Goal: Task Accomplishment & Management: Use online tool/utility

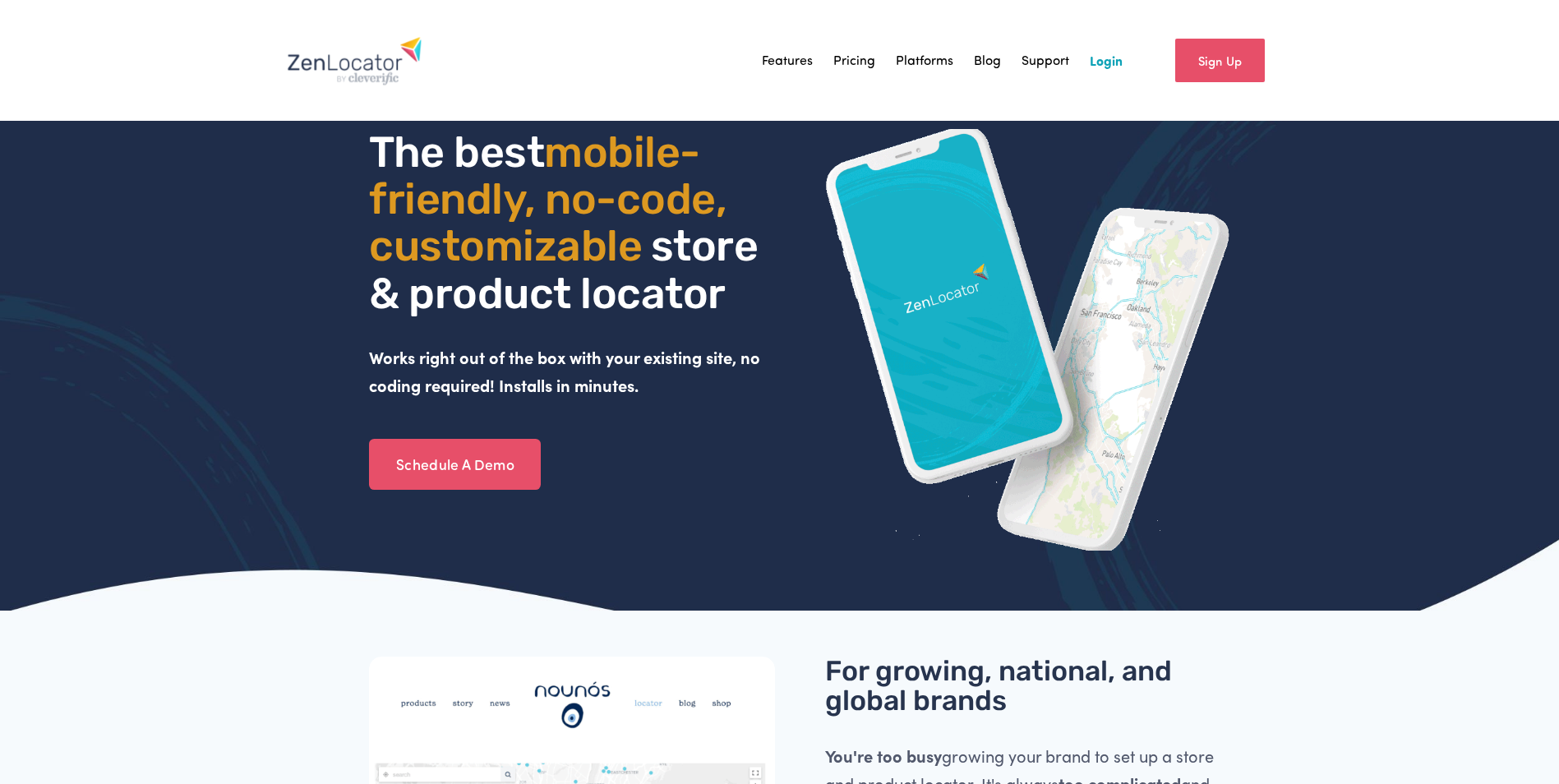
click at [1105, 63] on link "Login" at bounding box center [1106, 61] width 33 height 25
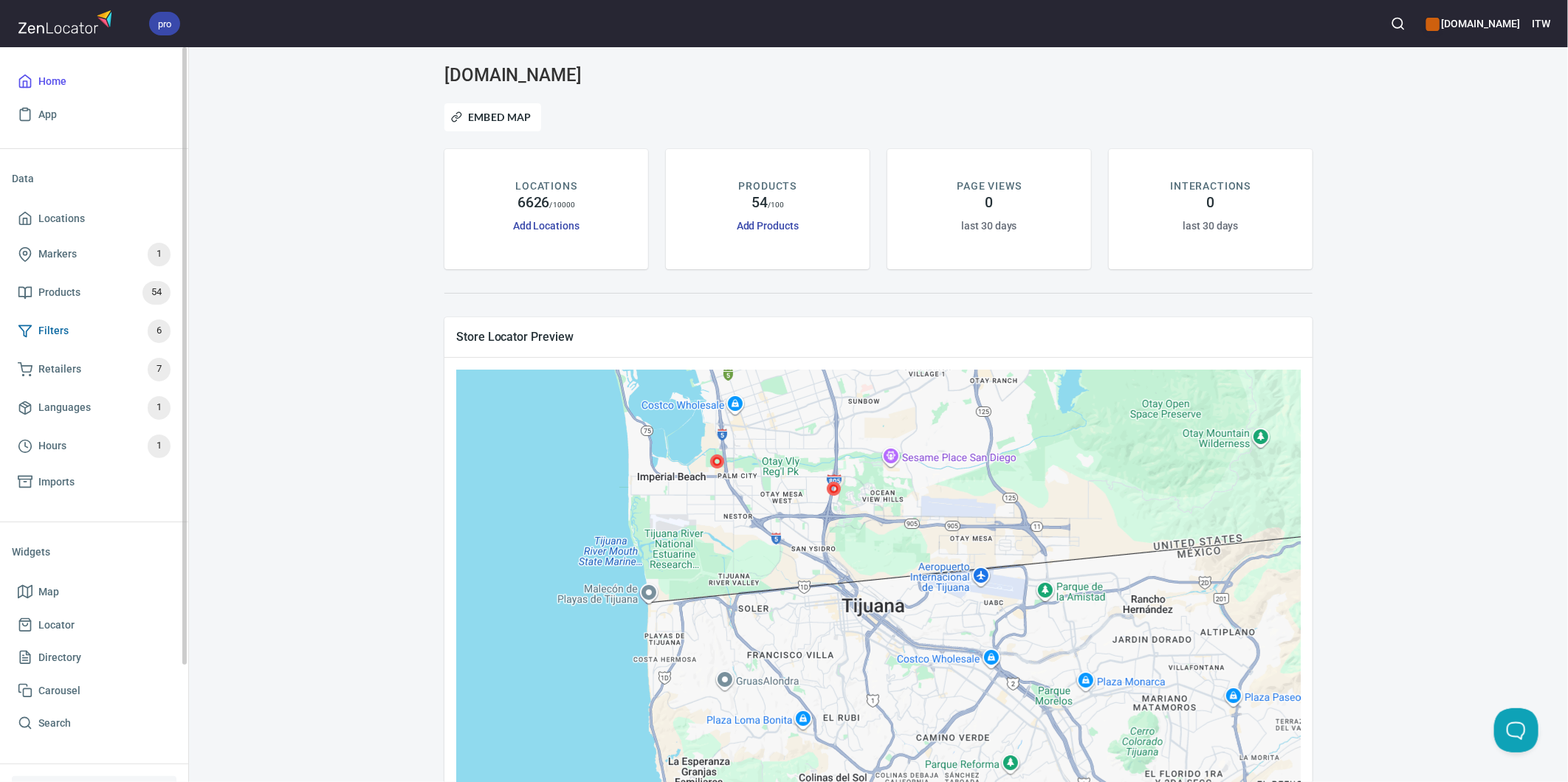
click at [60, 330] on span "Filters" at bounding box center [54, 330] width 30 height 18
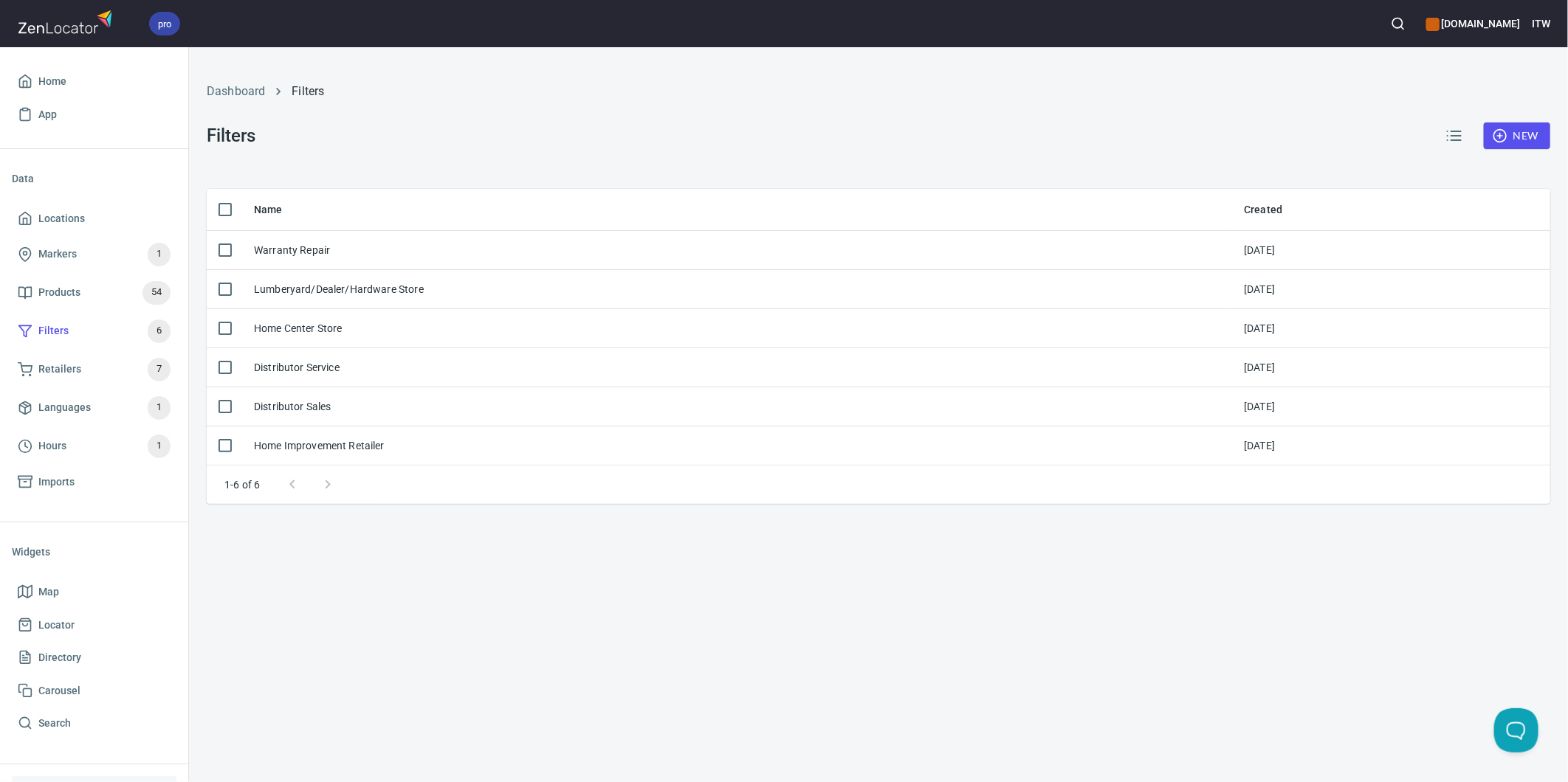
click at [1438, 15] on h6 "[DOMAIN_NAME]" at bounding box center [1473, 23] width 94 height 16
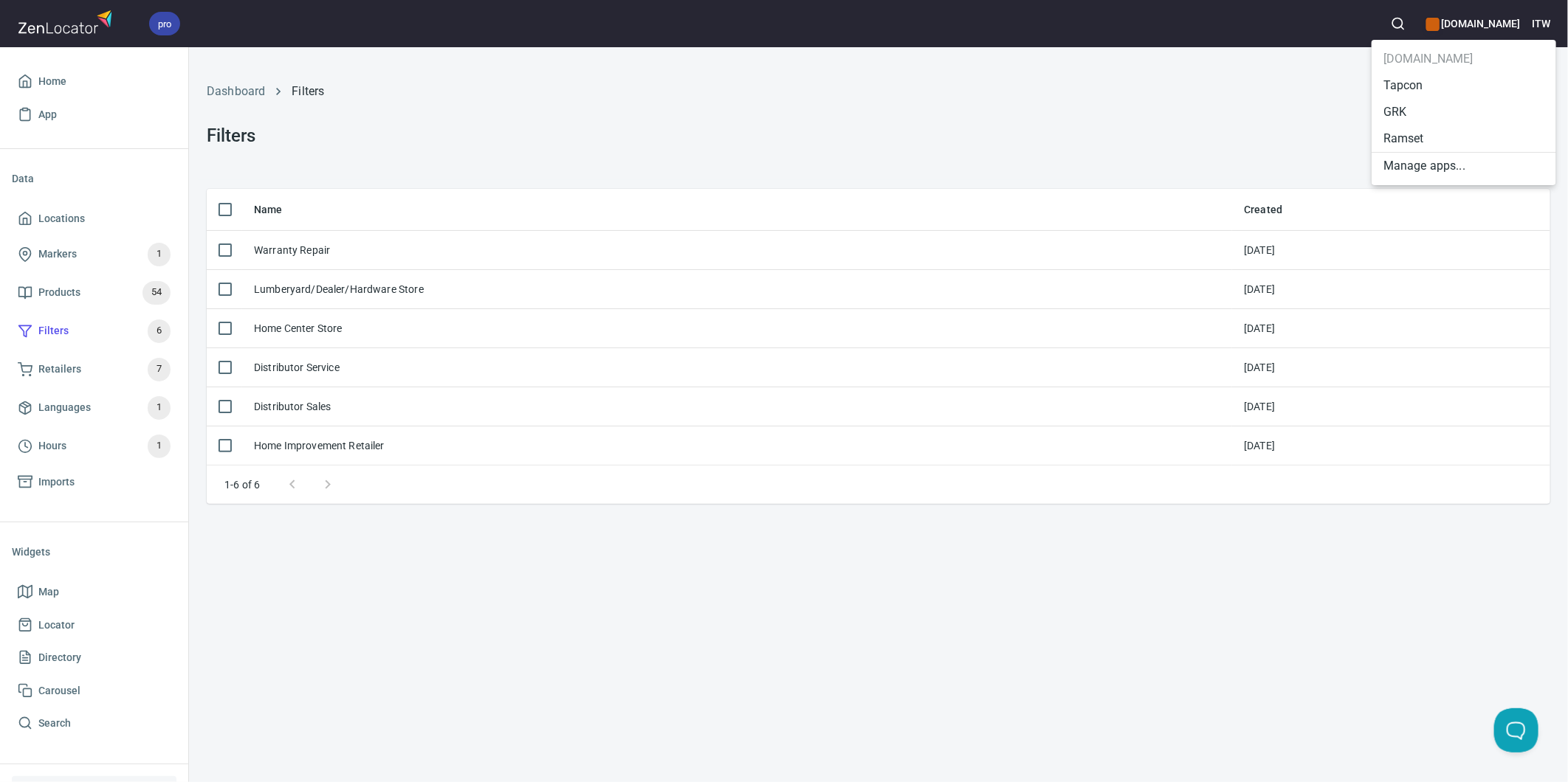
click at [1415, 111] on li "GRK" at bounding box center [1464, 111] width 185 height 26
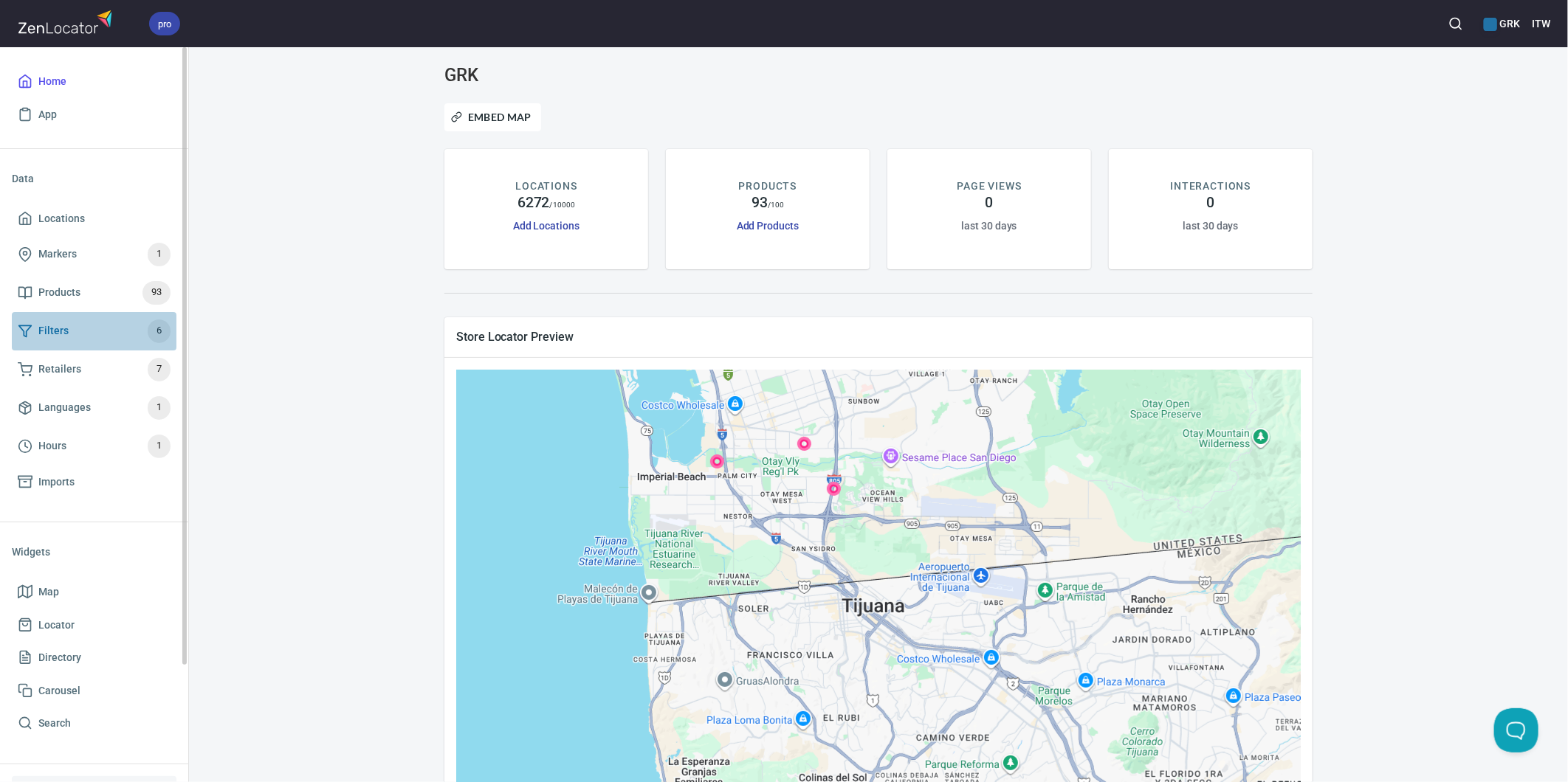
click at [63, 330] on span "Filters" at bounding box center [54, 330] width 30 height 18
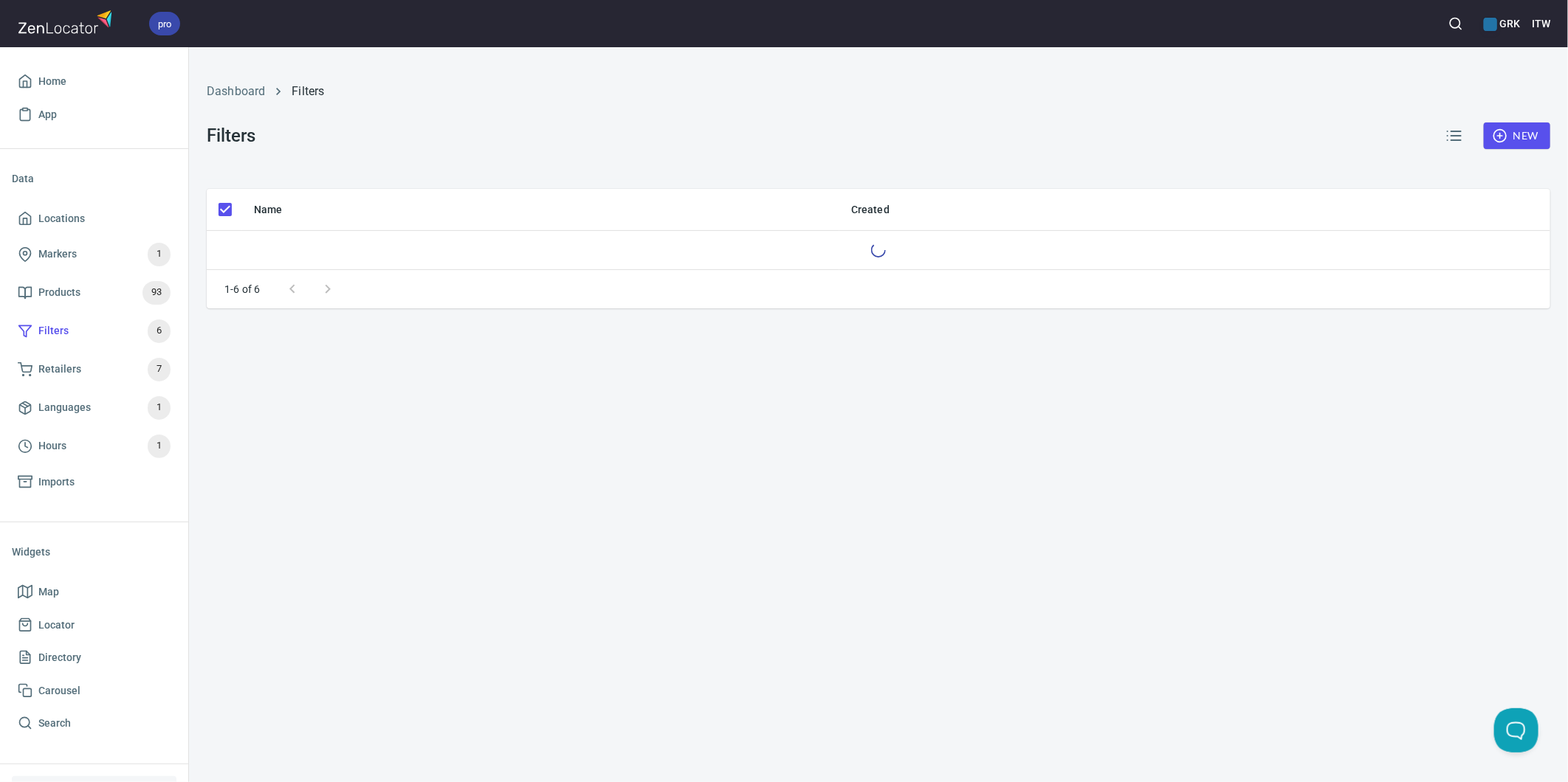
checkbox input "false"
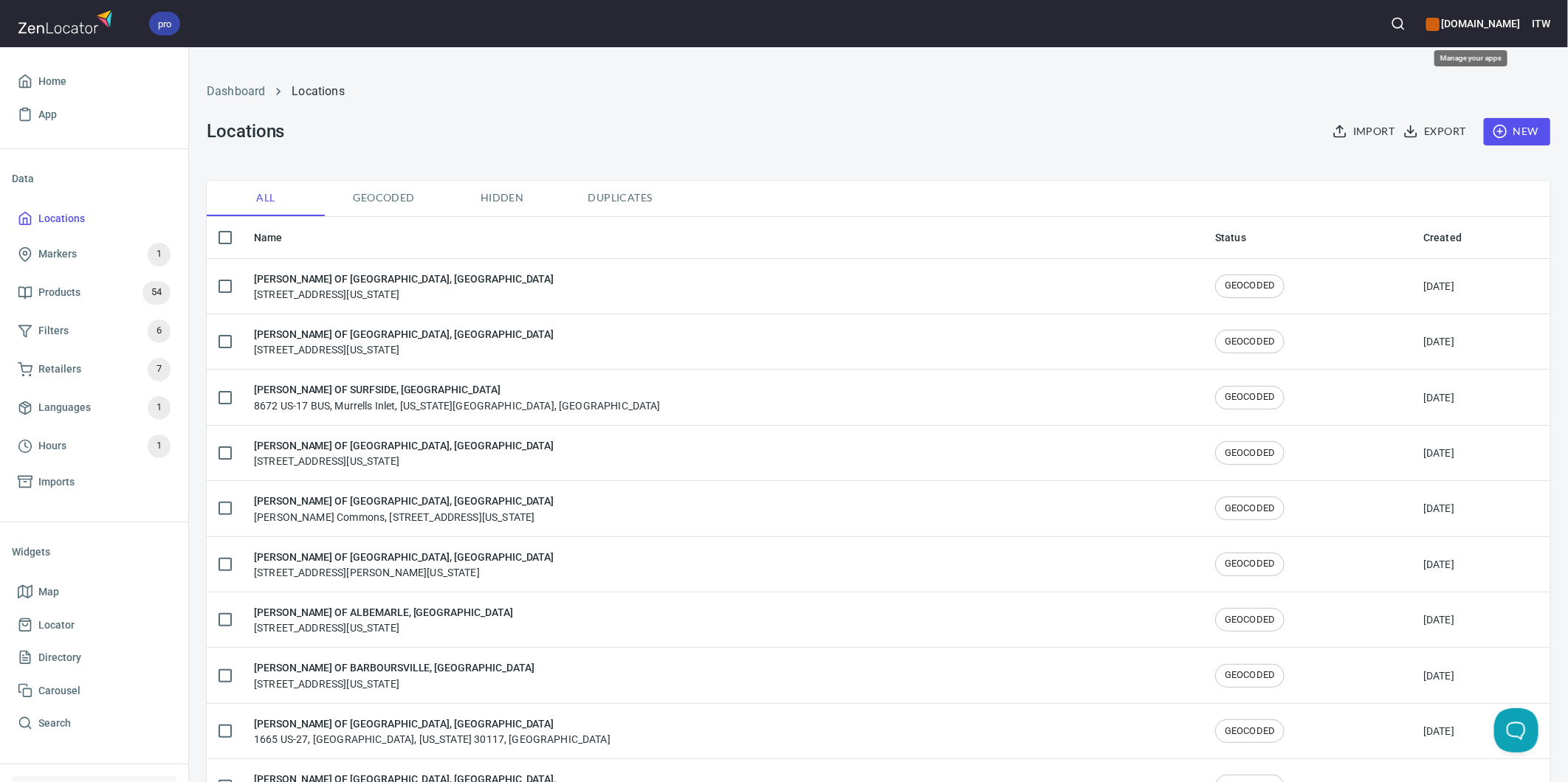
click at [1474, 19] on h6 "[DOMAIN_NAME]" at bounding box center [1473, 23] width 94 height 16
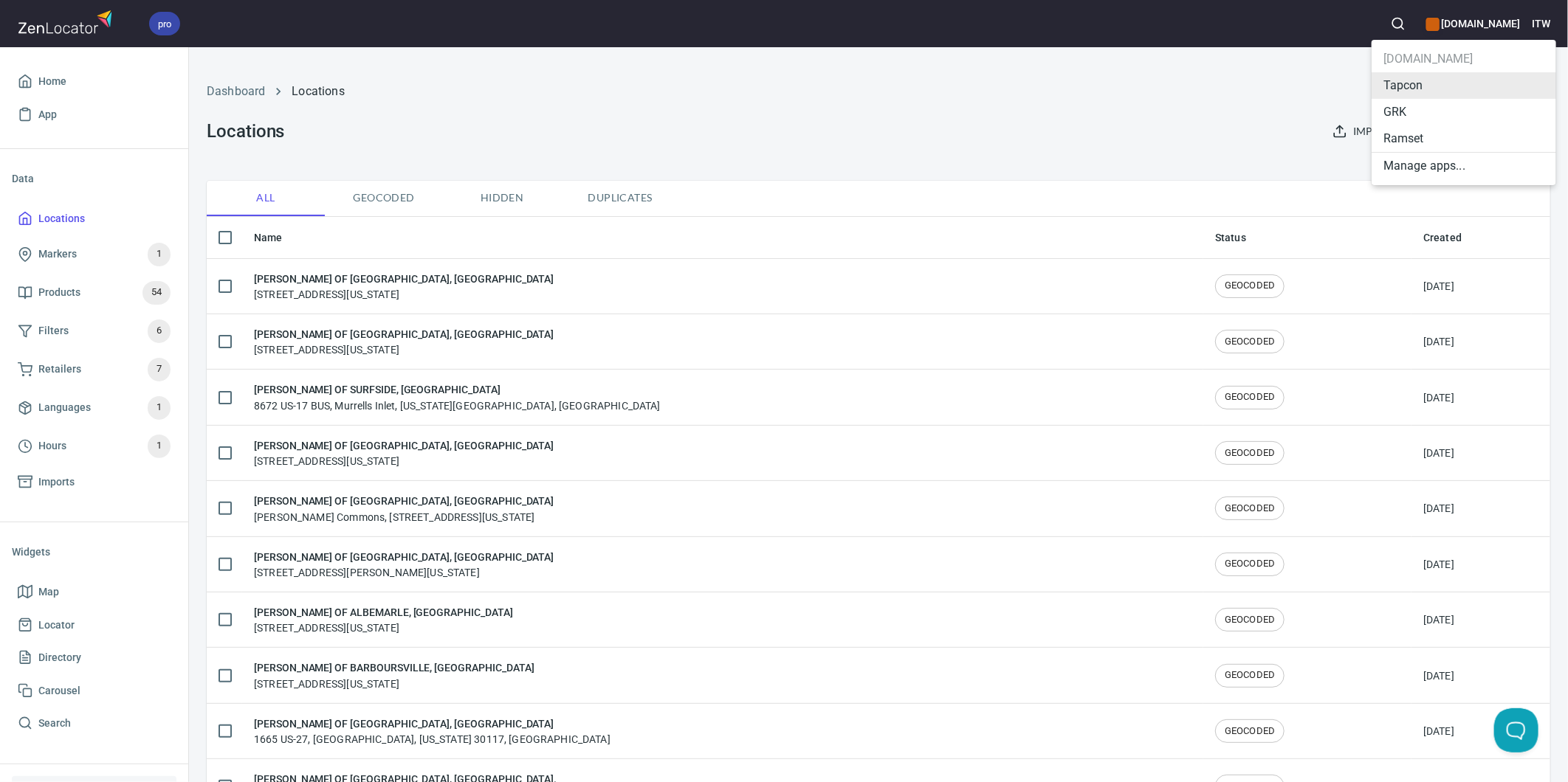
click at [1436, 113] on li "GRK" at bounding box center [1464, 111] width 185 height 26
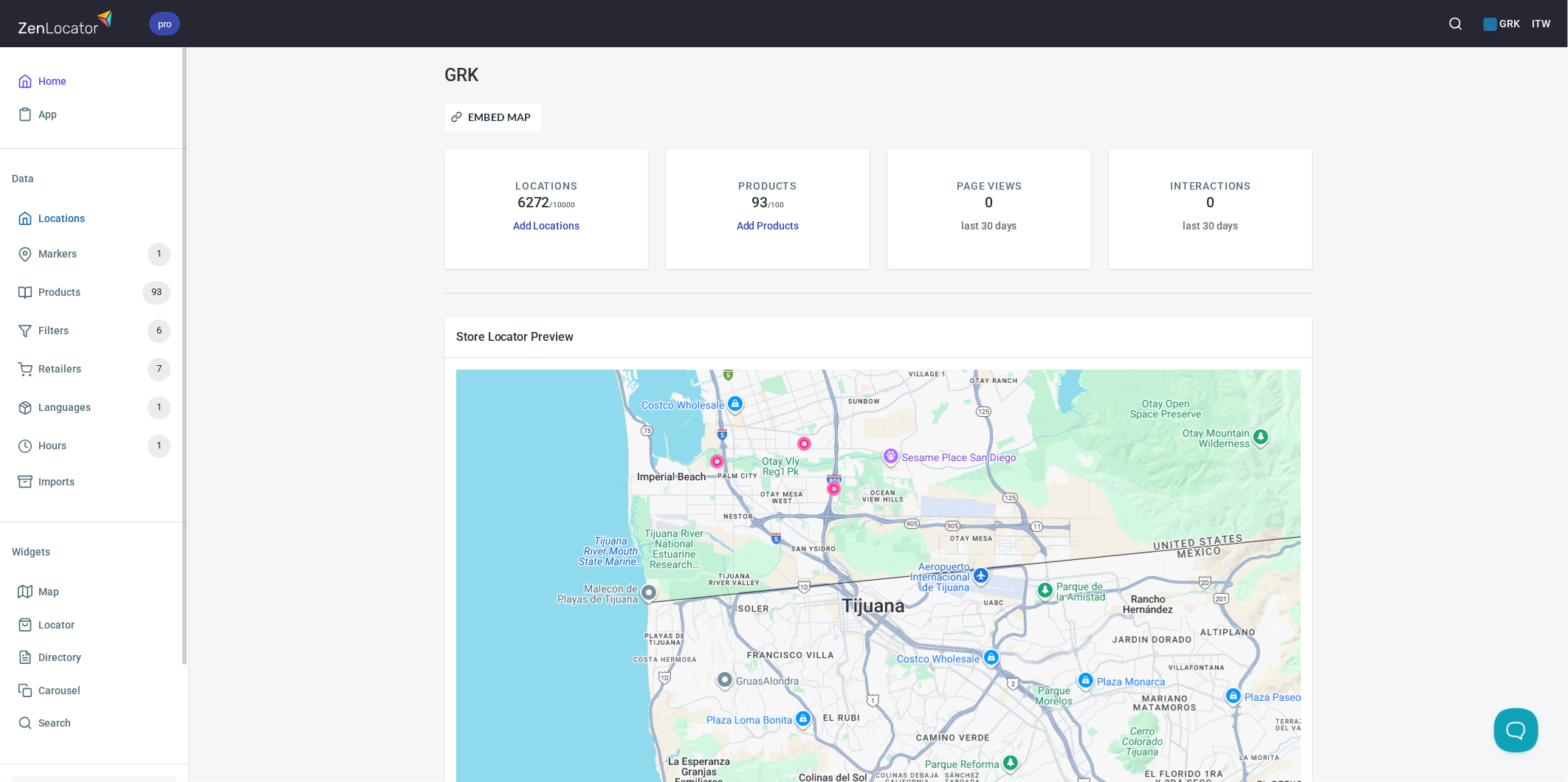
click at [61, 215] on span "Locations" at bounding box center [62, 218] width 47 height 18
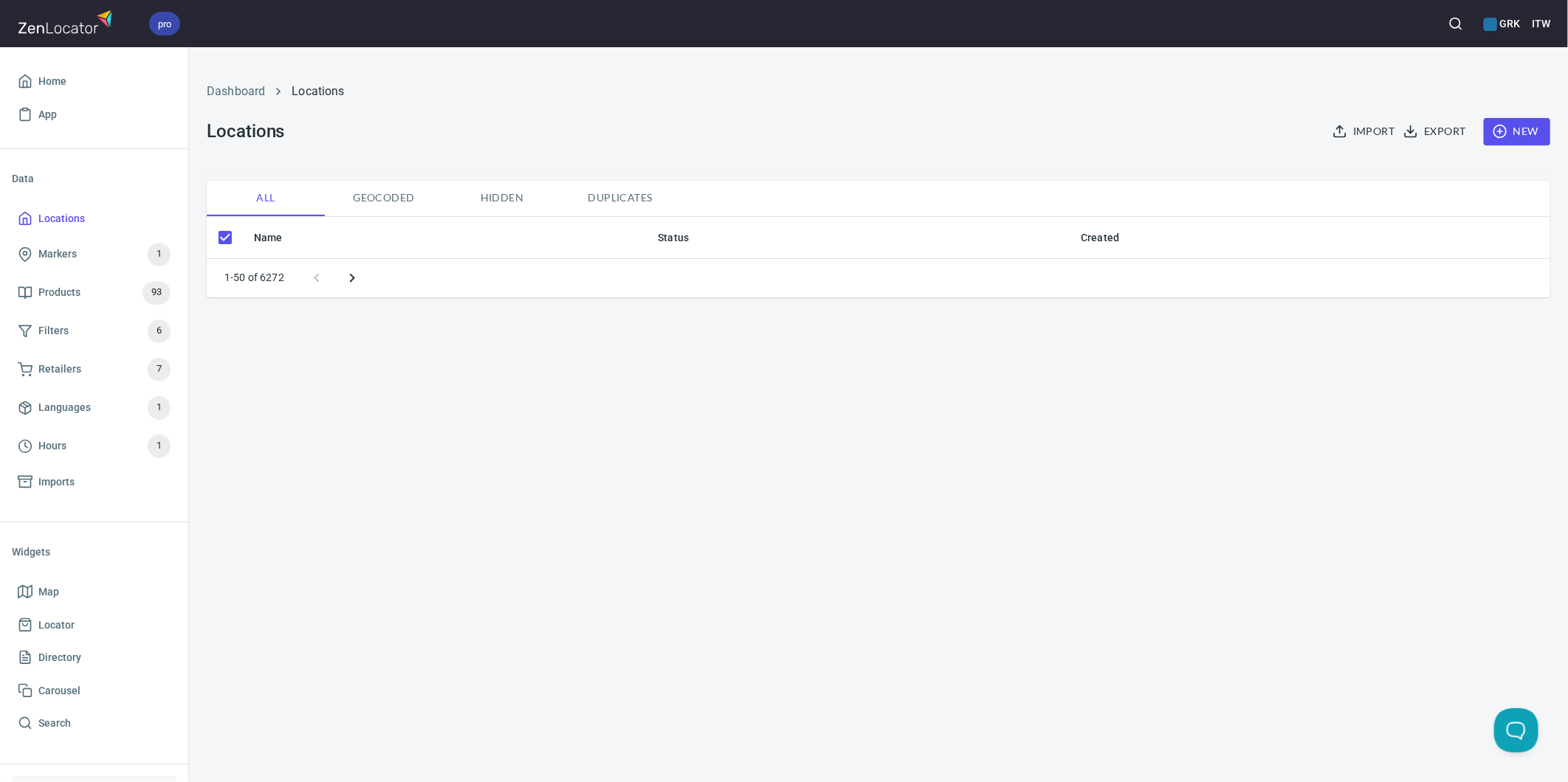
checkbox input "false"
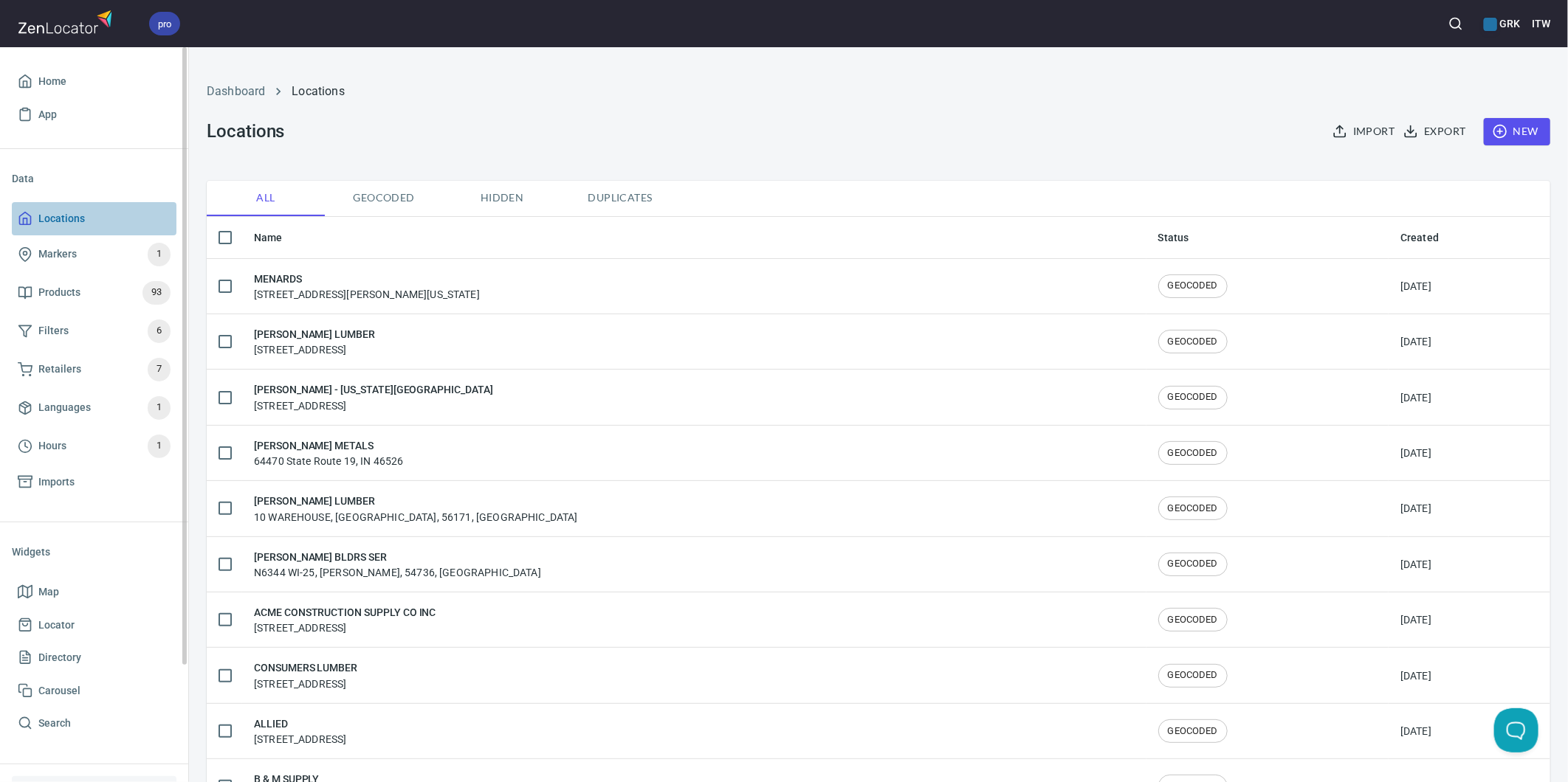
click at [60, 212] on span "Locations" at bounding box center [62, 218] width 47 height 18
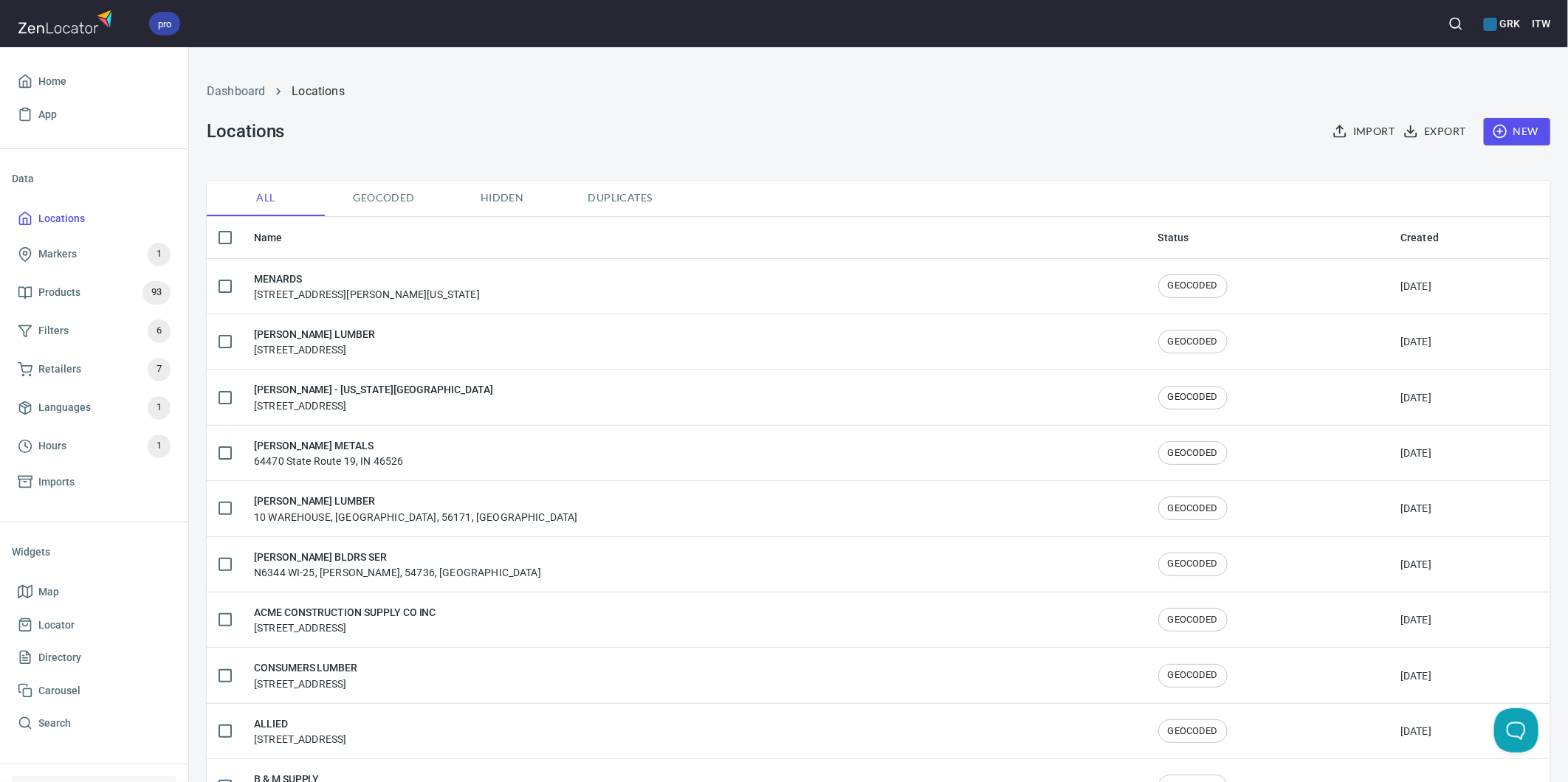
click at [1410, 129] on span "Export" at bounding box center [1436, 132] width 59 height 18
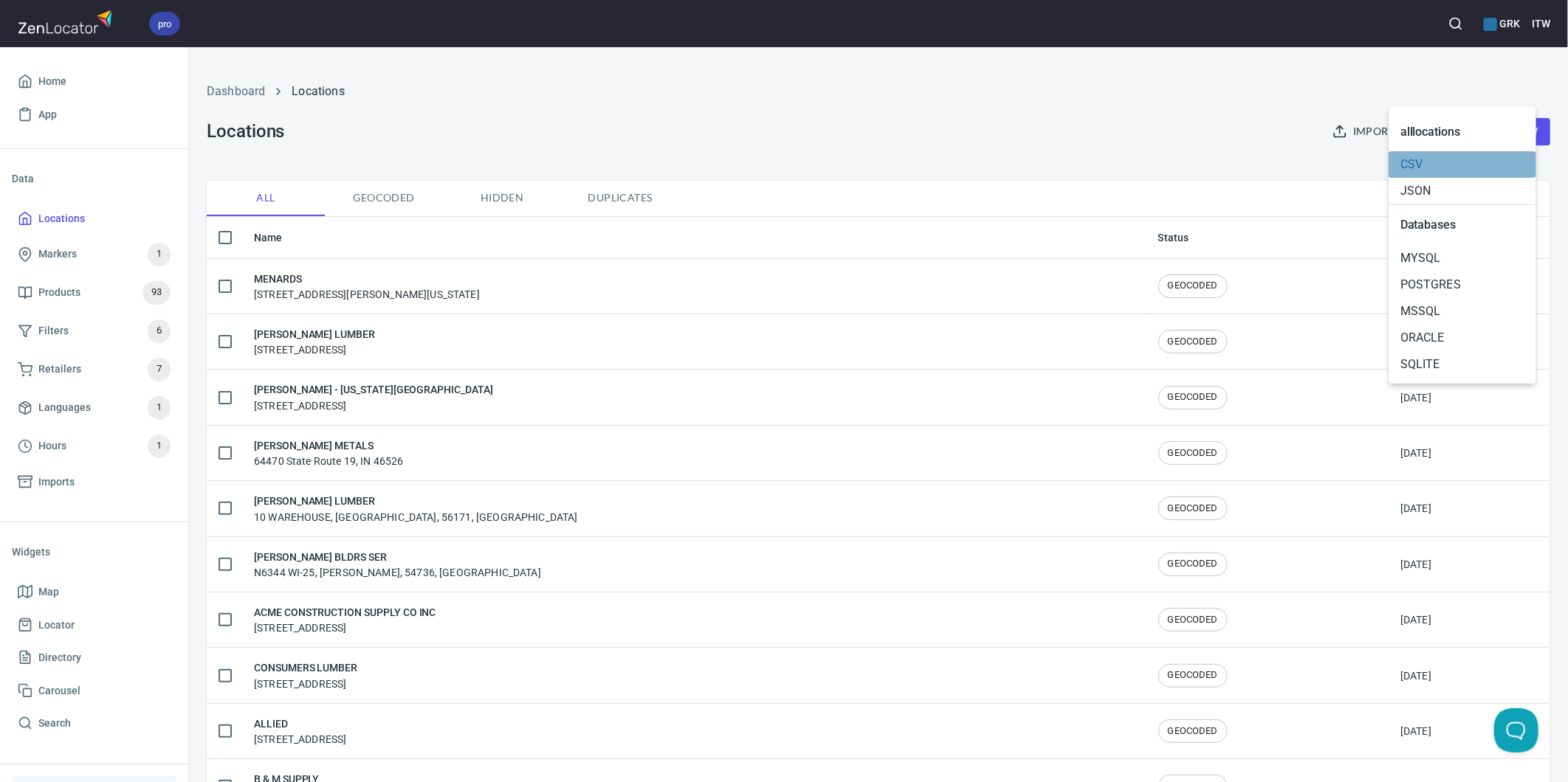
click at [1423, 162] on span "CSV" at bounding box center [1462, 164] width 124 height 18
